Goal: Information Seeking & Learning: Learn about a topic

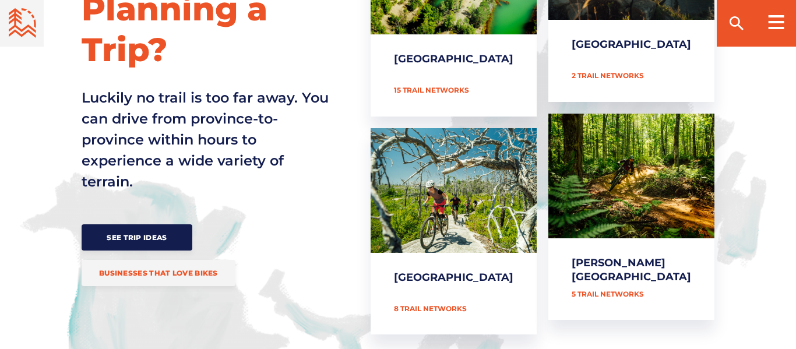
scroll to position [606, 0]
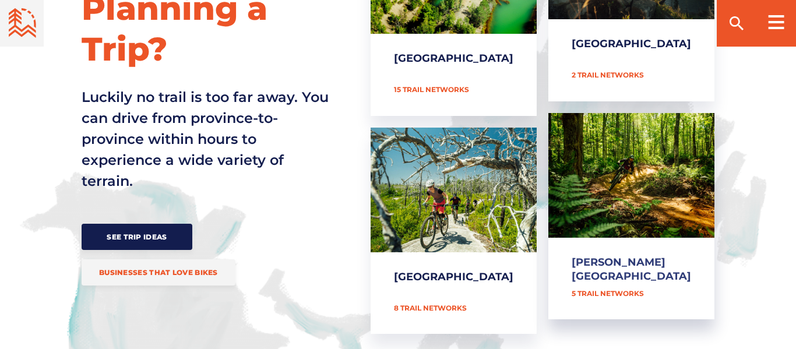
click at [618, 255] on link "[PERSON_NAME][GEOGRAPHIC_DATA]" at bounding box center [631, 216] width 166 height 207
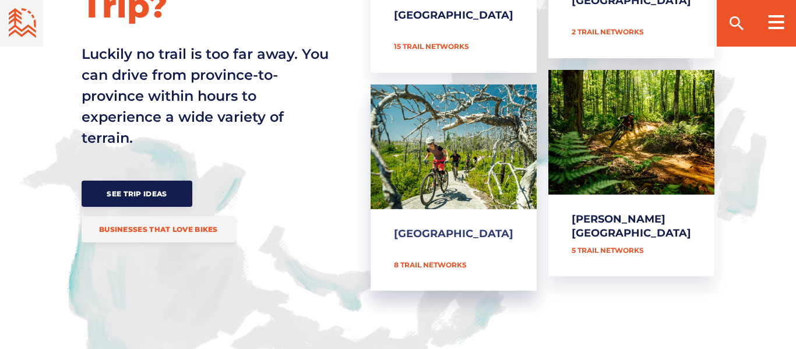
scroll to position [651, 0]
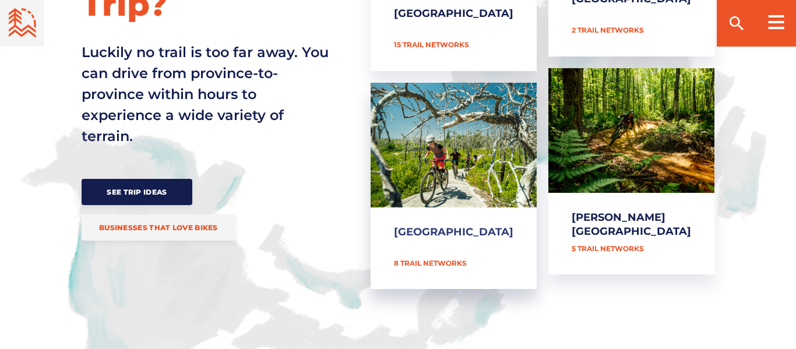
click at [475, 229] on link "[GEOGRAPHIC_DATA]" at bounding box center [453, 186] width 166 height 207
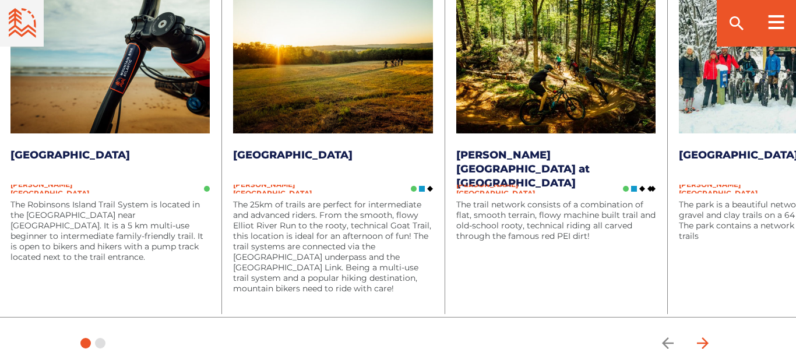
scroll to position [1598, 0]
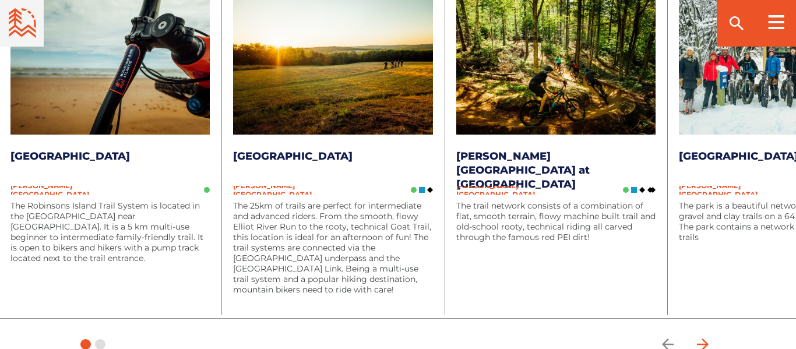
click at [701, 347] on icon "arrow forward" at bounding box center [702, 343] width 17 height 17
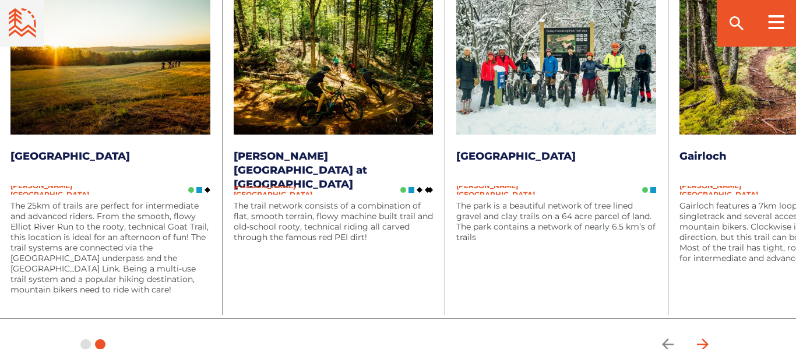
click at [701, 347] on icon "arrow forward" at bounding box center [702, 343] width 17 height 17
click at [701, 339] on icon "arrow forward" at bounding box center [702, 343] width 17 height 17
click at [703, 344] on icon "arrow forward" at bounding box center [703, 344] width 12 height 12
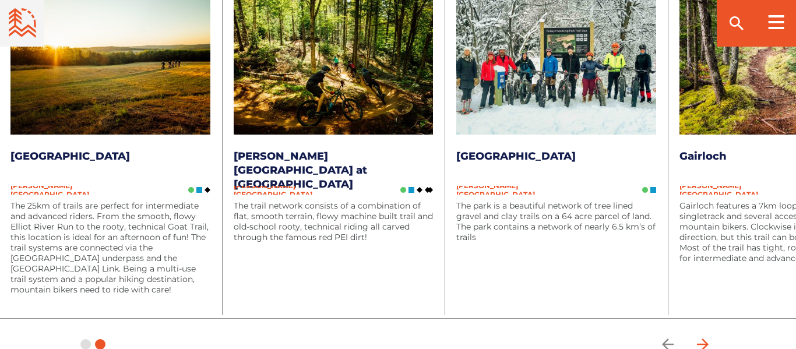
click at [703, 344] on icon "arrow forward" at bounding box center [703, 344] width 12 height 12
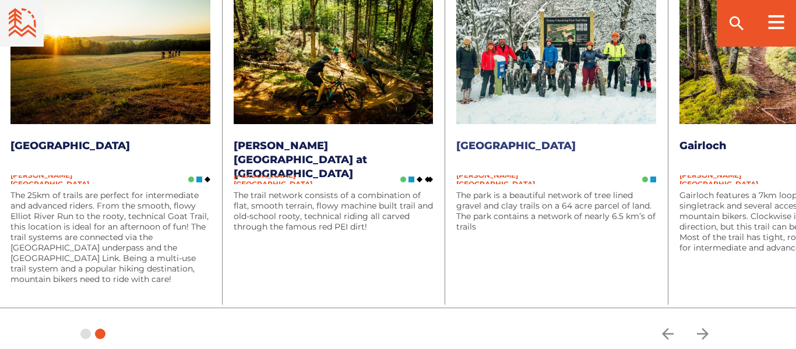
scroll to position [1609, 0]
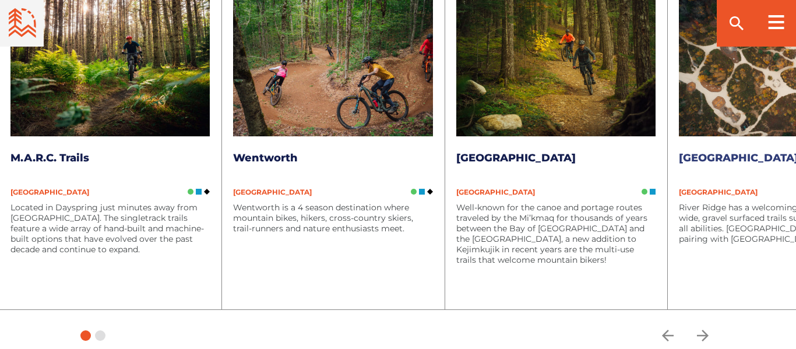
scroll to position [1632, 0]
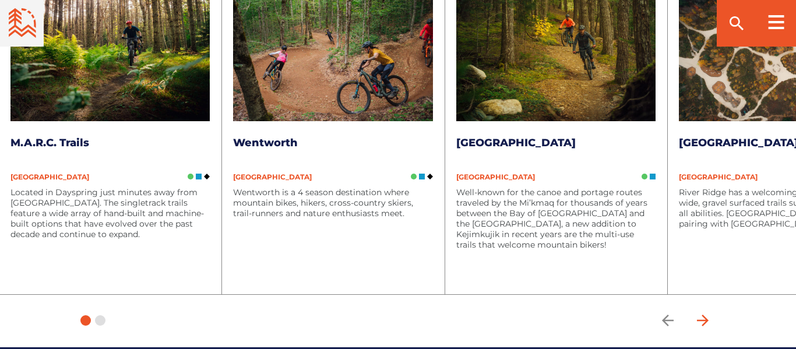
click at [706, 312] on icon "arrow forward" at bounding box center [702, 320] width 17 height 17
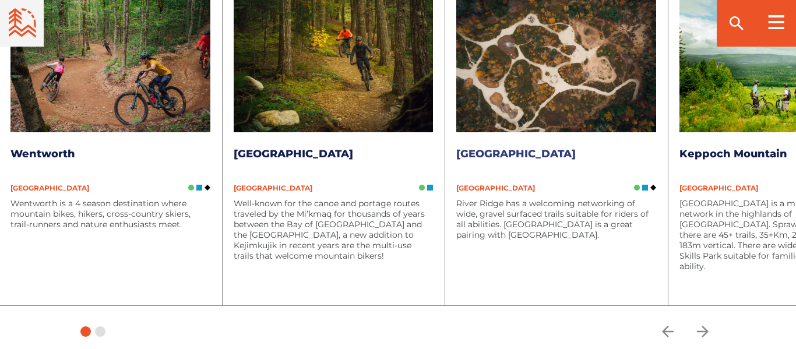
scroll to position [1640, 0]
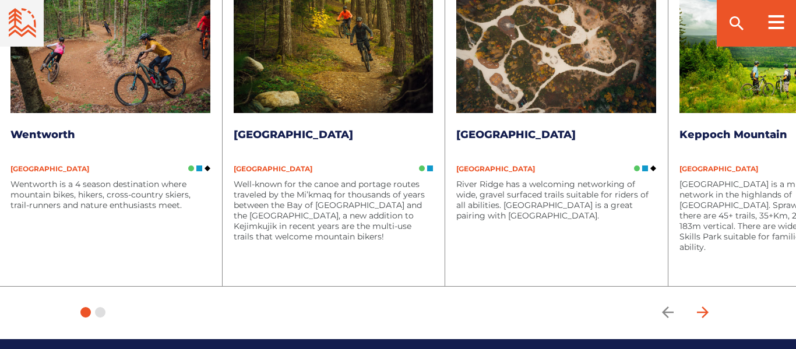
click at [707, 306] on icon "arrow forward" at bounding box center [703, 312] width 12 height 12
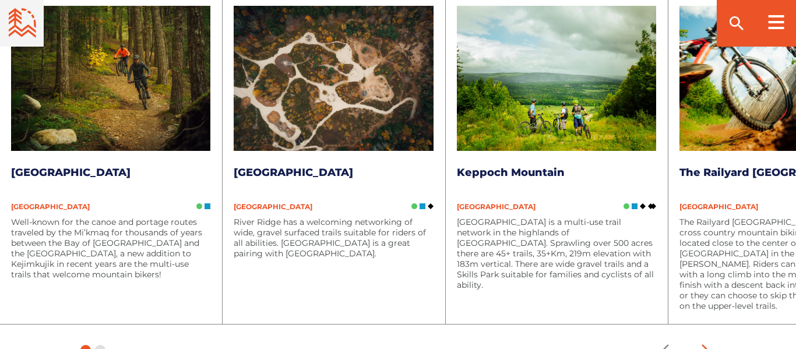
scroll to position [1605, 0]
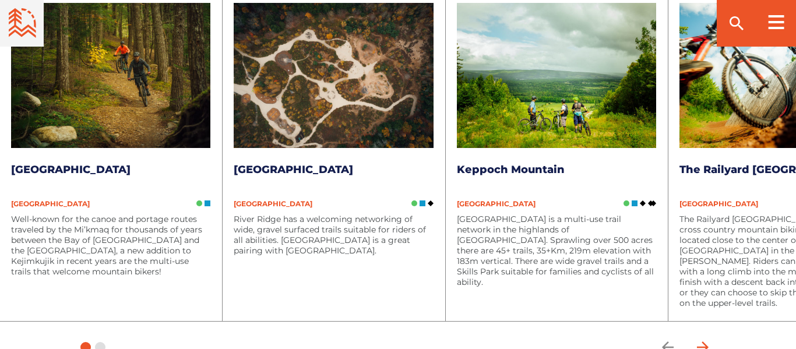
click at [701, 338] on icon "arrow forward" at bounding box center [702, 346] width 17 height 17
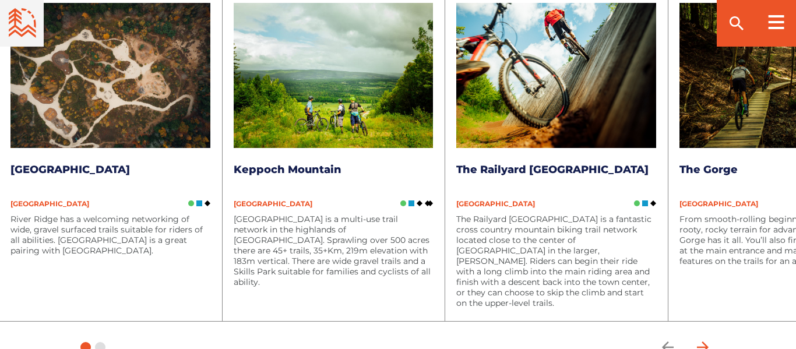
click at [701, 338] on icon "arrow forward" at bounding box center [702, 346] width 17 height 17
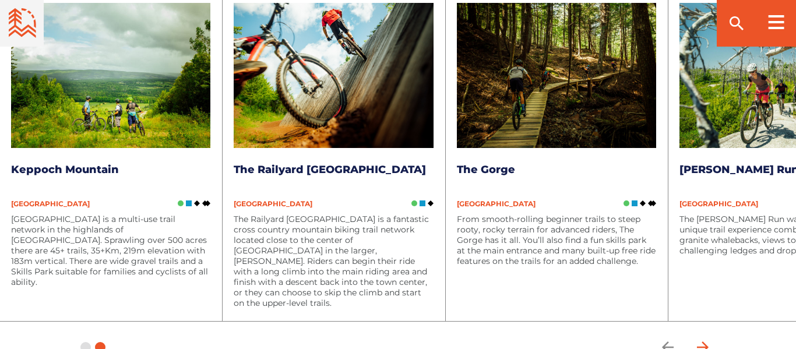
click at [701, 338] on icon "arrow forward" at bounding box center [702, 346] width 17 height 17
click at [659, 338] on icon "arrow back" at bounding box center [667, 346] width 17 height 17
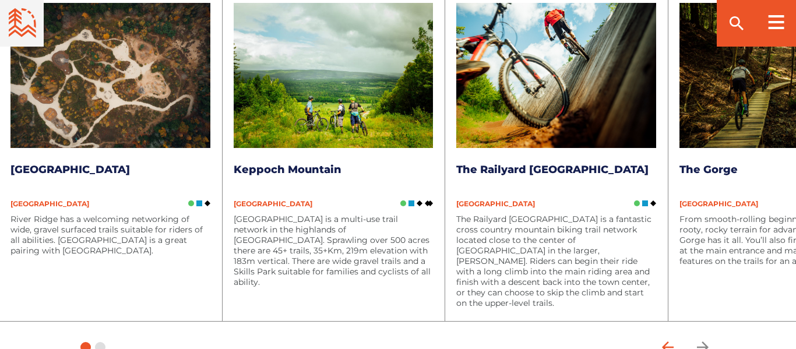
click at [659, 338] on icon "arrow back" at bounding box center [667, 346] width 17 height 17
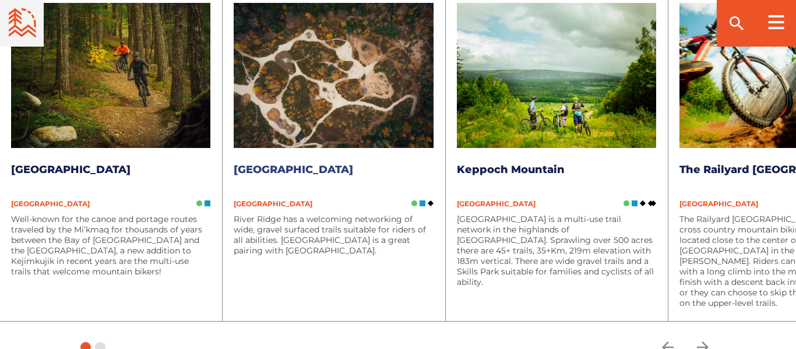
click at [296, 165] on h3 "[GEOGRAPHIC_DATA]" at bounding box center [333, 177] width 199 height 28
click at [283, 199] on span "[GEOGRAPHIC_DATA]" at bounding box center [273, 203] width 79 height 9
click at [269, 199] on span "[GEOGRAPHIC_DATA]" at bounding box center [273, 203] width 79 height 9
click at [260, 199] on span "[GEOGRAPHIC_DATA]" at bounding box center [273, 203] width 79 height 9
click at [276, 163] on link "[GEOGRAPHIC_DATA]" at bounding box center [293, 169] width 119 height 13
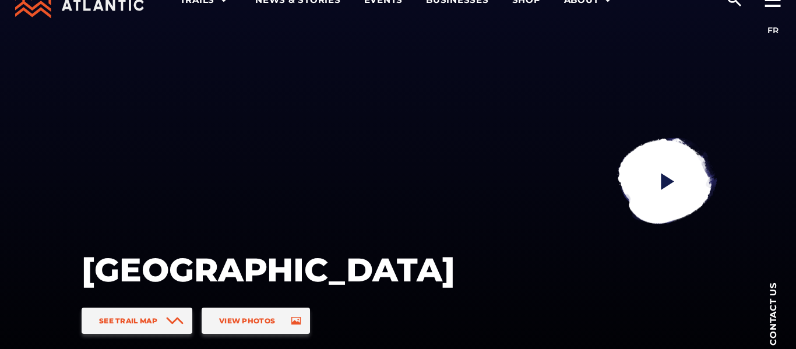
scroll to position [36, 0]
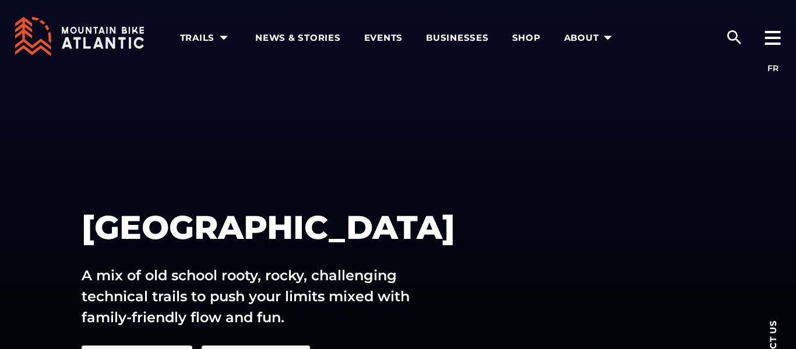
scroll to position [2, 0]
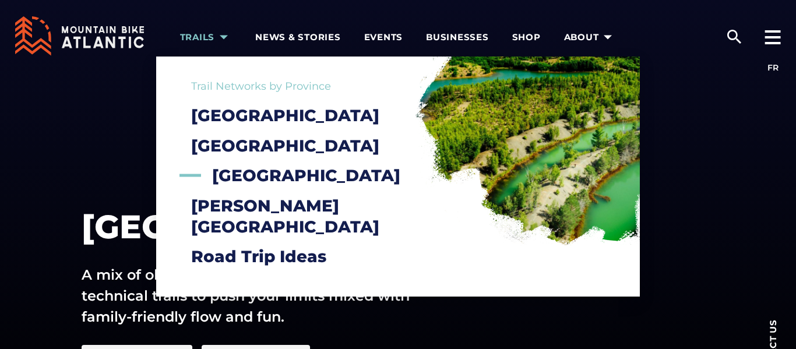
click at [193, 31] on link "Trails" at bounding box center [206, 36] width 52 height 76
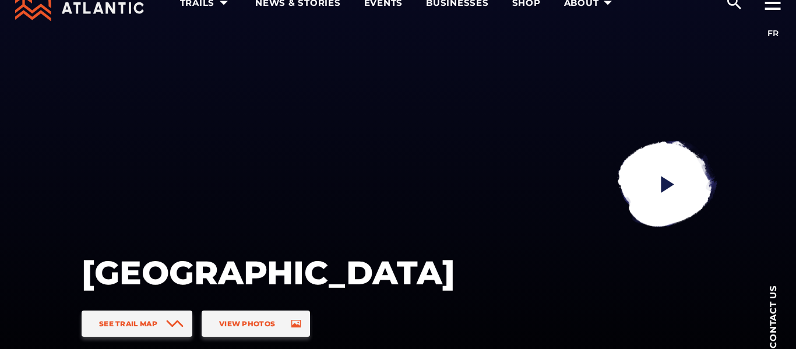
scroll to position [36, 0]
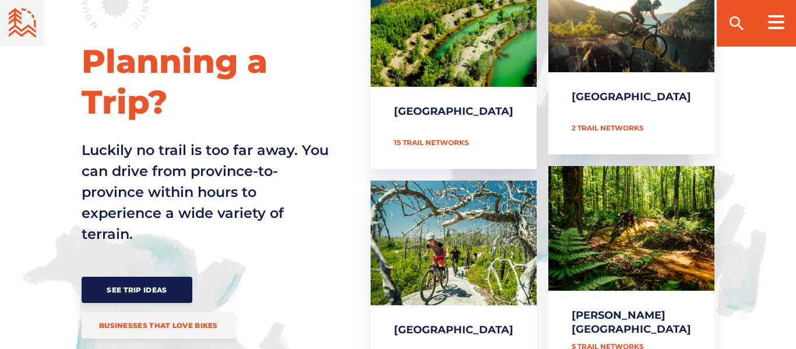
scroll to position [554, 0]
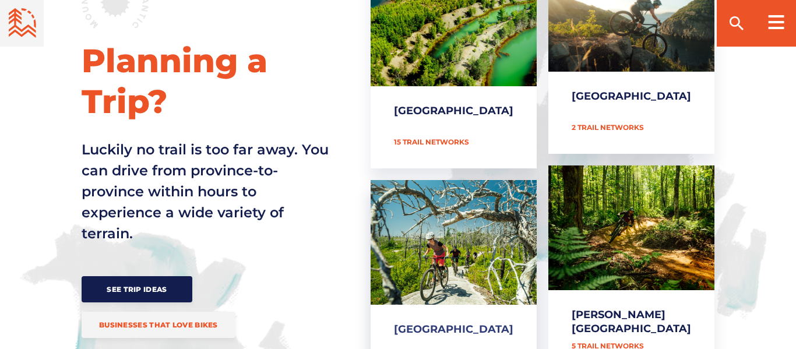
click at [468, 295] on link "[GEOGRAPHIC_DATA]" at bounding box center [453, 283] width 166 height 207
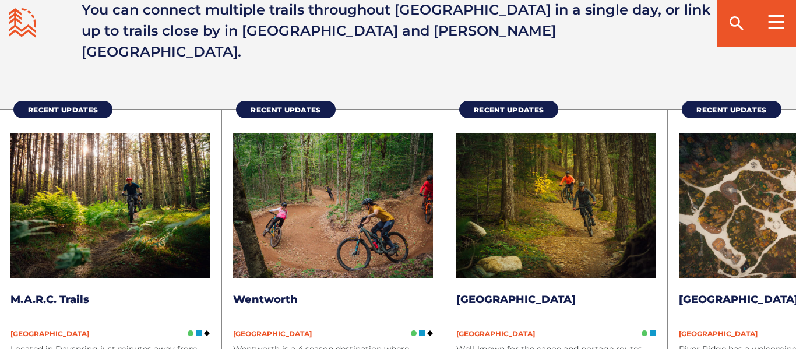
scroll to position [1477, 0]
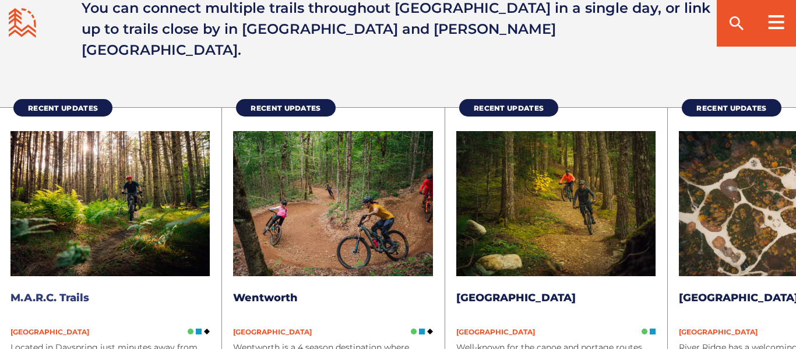
click at [37, 327] on span "[GEOGRAPHIC_DATA]" at bounding box center [49, 331] width 79 height 9
click at [40, 303] on li "Recent Updates M.A.R.C. Trails Nova Scotia Located in Dayspring just minutes aw…" at bounding box center [110, 278] width 222 height 342
click at [46, 327] on span "[GEOGRAPHIC_DATA]" at bounding box center [49, 331] width 79 height 9
click at [35, 291] on link "M.A.R.C. Trails" at bounding box center [49, 297] width 79 height 13
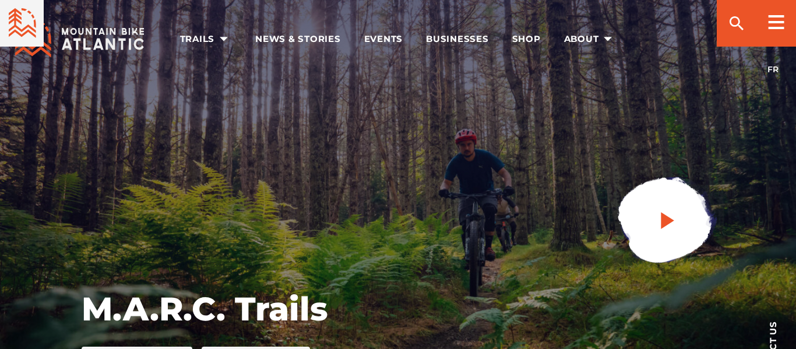
scroll to position [117, 0]
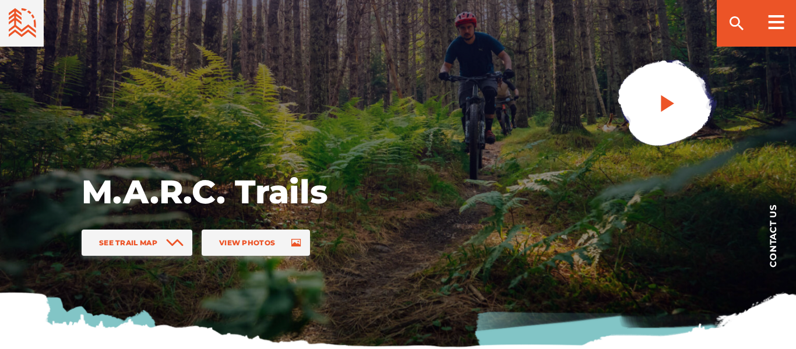
click at [645, 115] on link at bounding box center [665, 104] width 156 height 156
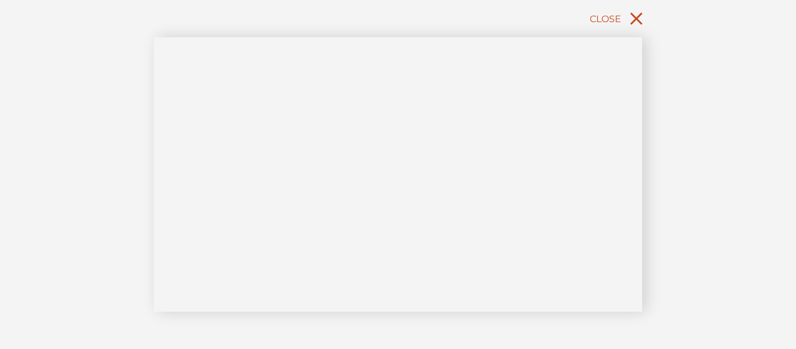
click at [628, 15] on icon "close" at bounding box center [636, 18] width 21 height 21
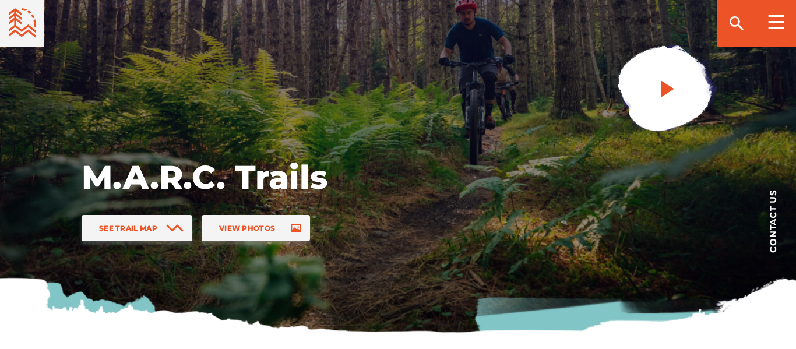
scroll to position [132, 0]
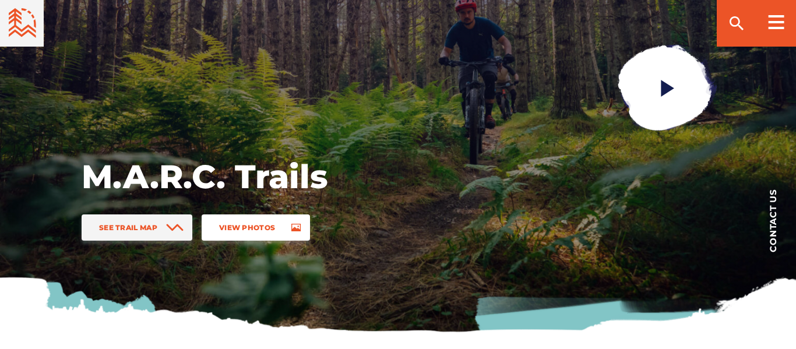
click at [221, 220] on link "View Photos" at bounding box center [256, 227] width 108 height 26
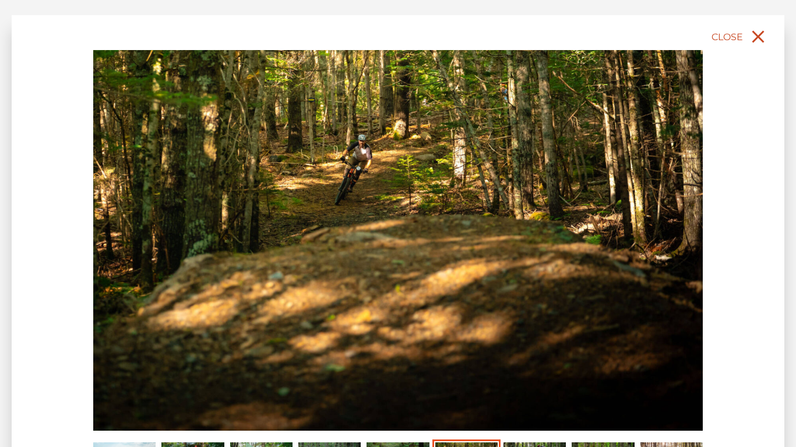
click at [764, 36] on icon "close" at bounding box center [757, 36] width 21 height 21
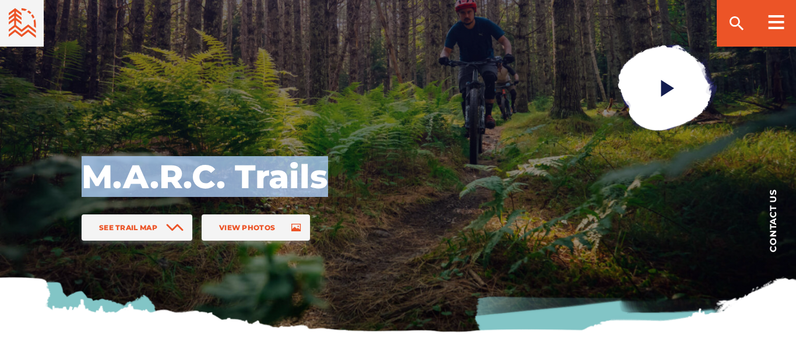
drag, startPoint x: 334, startPoint y: 175, endPoint x: 1, endPoint y: 132, distance: 335.9
click at [1, 132] on div "M.A.R.C. Trails See Trail Map View Photos" at bounding box center [398, 101] width 796 height 466
copy h1 "M.A.R.C. Trails"
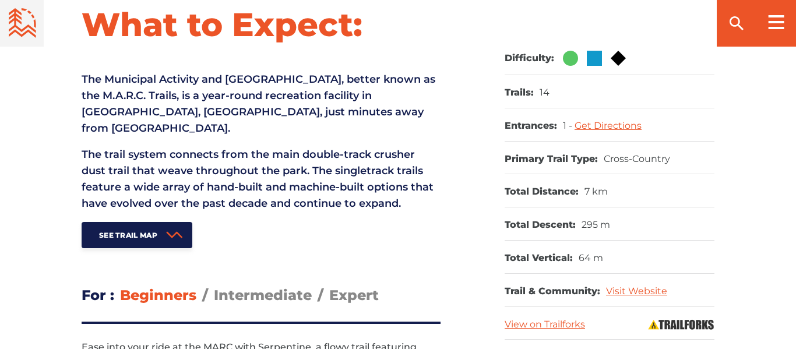
scroll to position [498, 0]
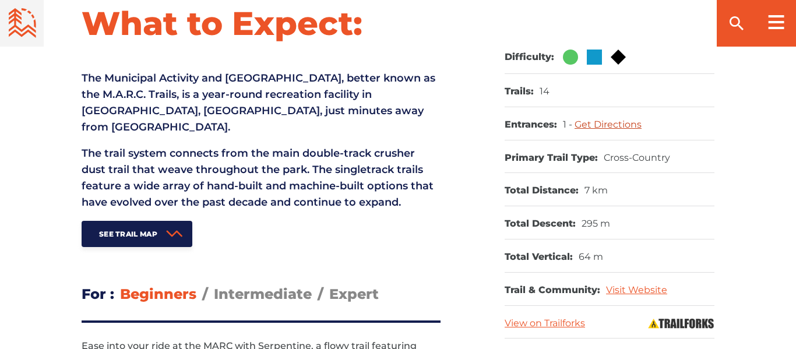
click at [602, 125] on link "Get Directions" at bounding box center [607, 124] width 67 height 11
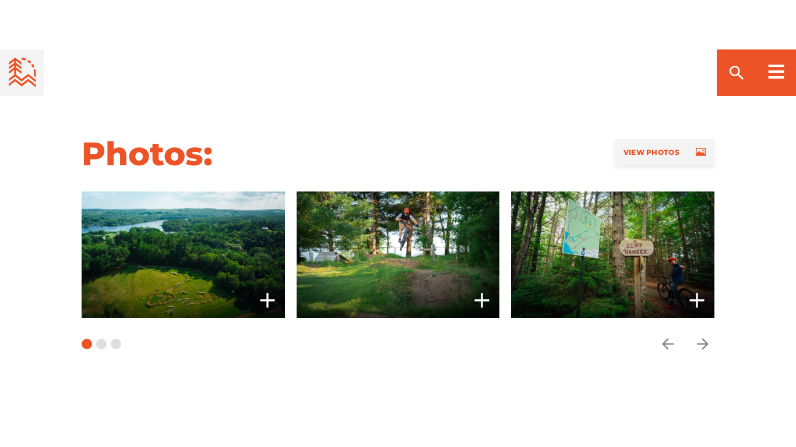
scroll to position [945, 0]
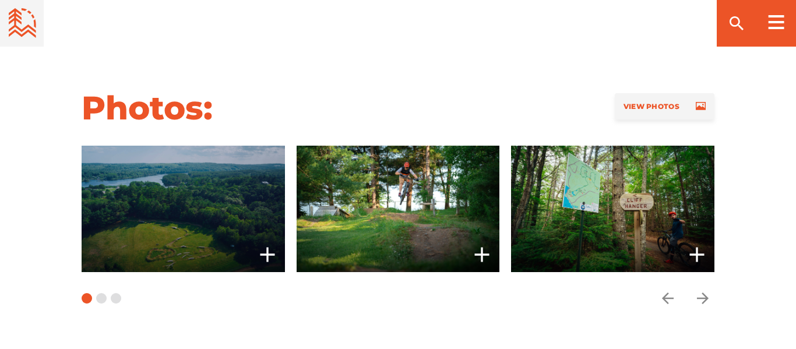
click at [150, 190] on span at bounding box center [183, 209] width 203 height 127
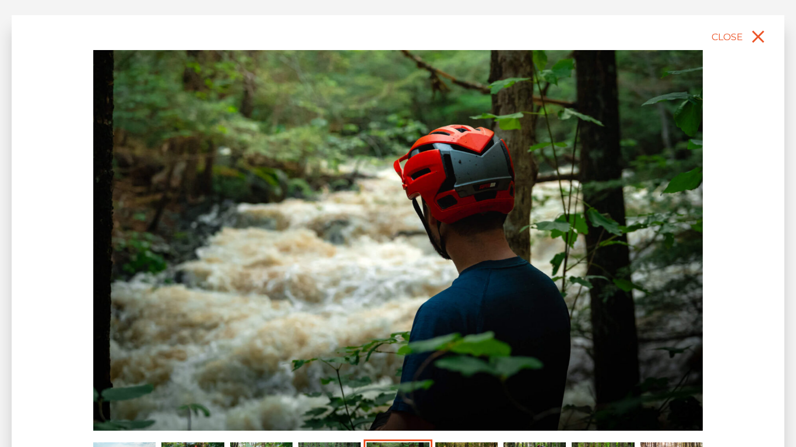
click at [344, 348] on div "slide 6 of 9" at bounding box center [397, 267] width 609 height 434
click at [343, 348] on div "slide 6 of 9" at bounding box center [397, 267] width 609 height 434
